Goal: Task Accomplishment & Management: Manage account settings

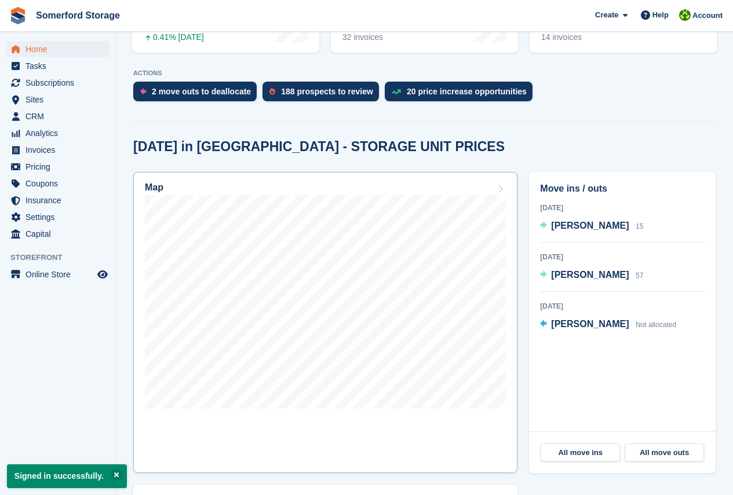
scroll to position [232, 0]
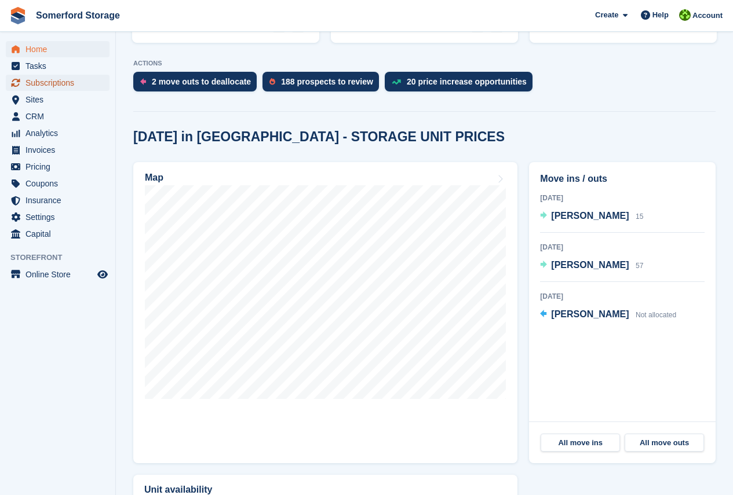
click at [53, 82] on span "Subscriptions" at bounding box center [60, 83] width 70 height 16
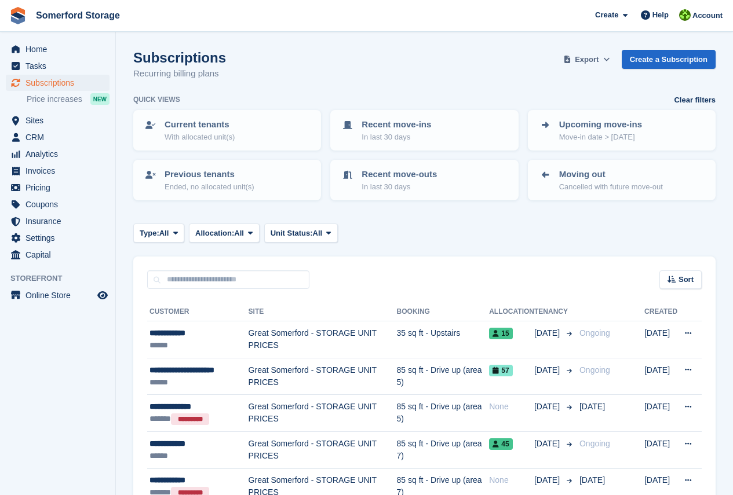
click at [585, 57] on span "Export" at bounding box center [587, 60] width 24 height 12
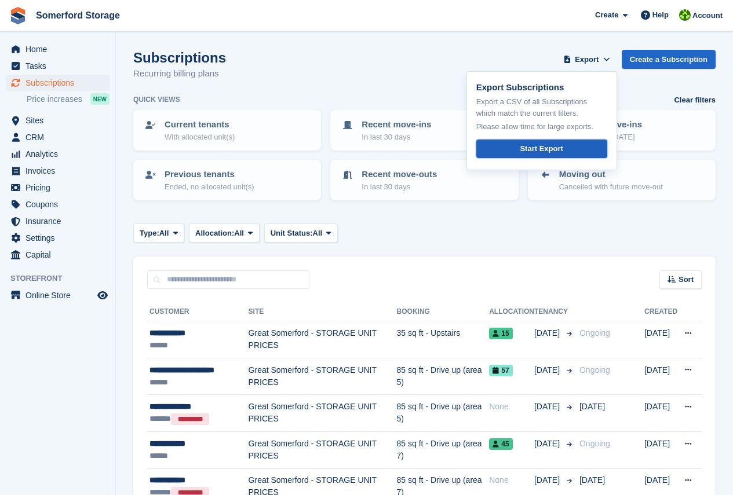
click at [560, 147] on div "Start Export" at bounding box center [541, 149] width 43 height 12
